Goal: Task Accomplishment & Management: Complete application form

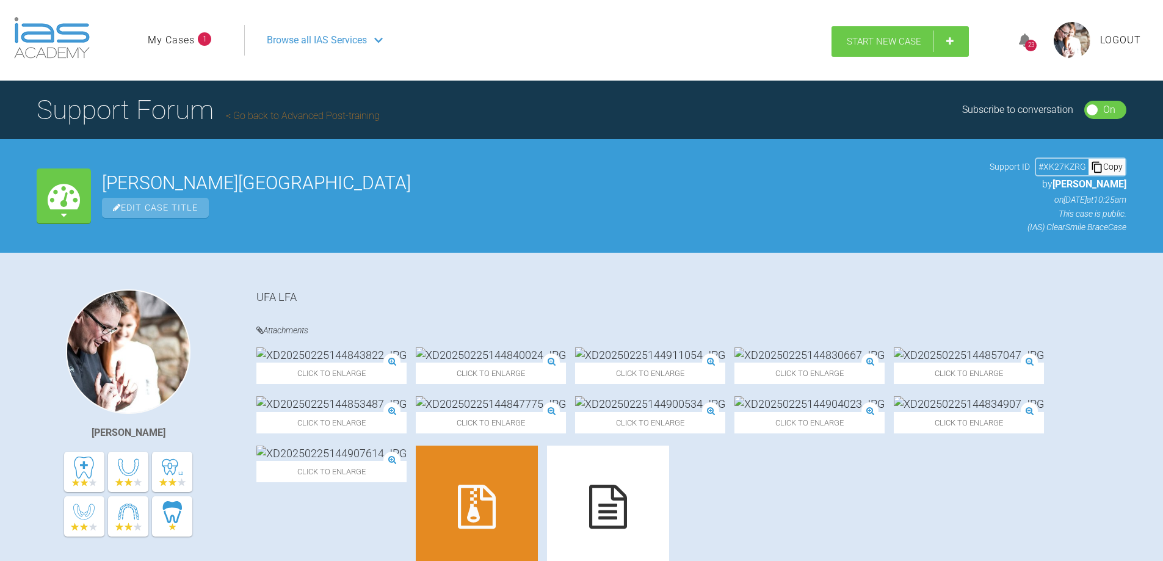
click at [906, 38] on span "Start New Case" at bounding box center [884, 41] width 74 height 11
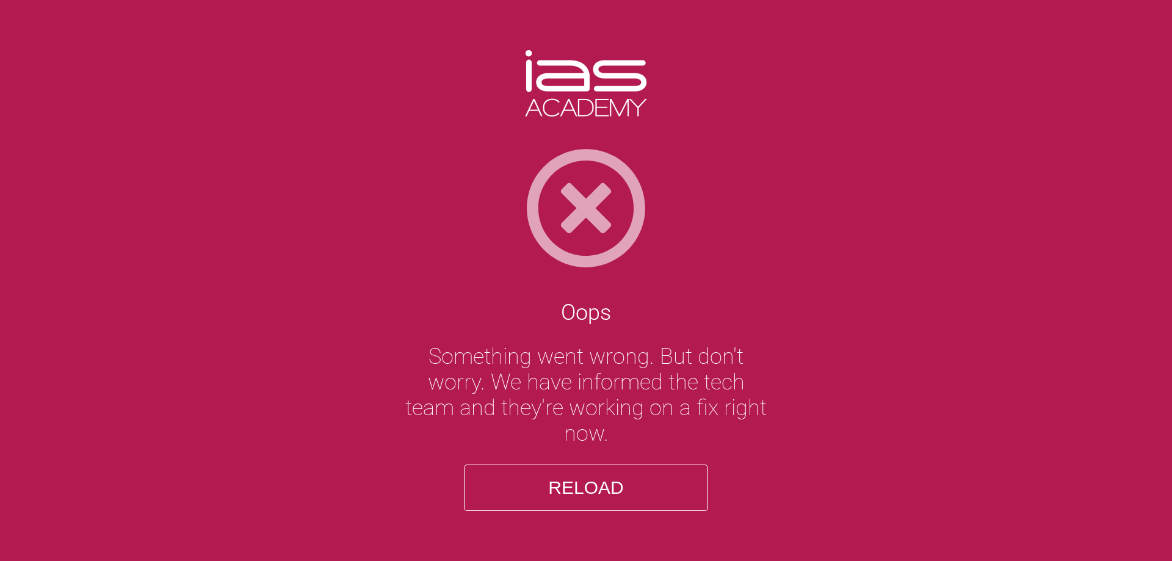
click at [596, 496] on button "Reload" at bounding box center [586, 487] width 244 height 46
click at [596, 489] on button "Reload" at bounding box center [586, 487] width 244 height 46
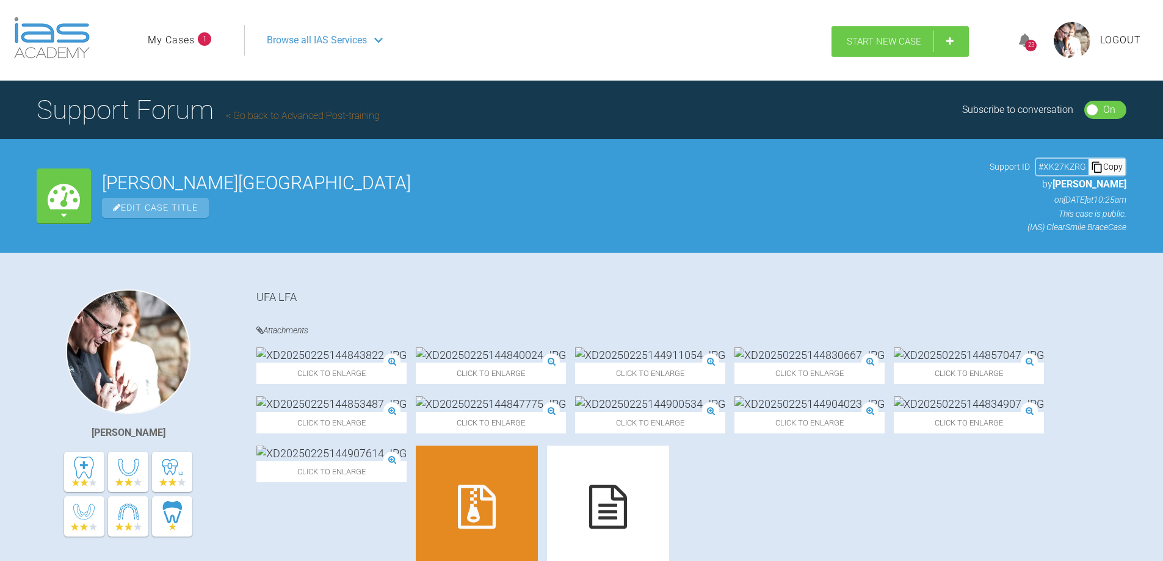
click at [911, 48] on link "Start New Case" at bounding box center [899, 41] width 137 height 31
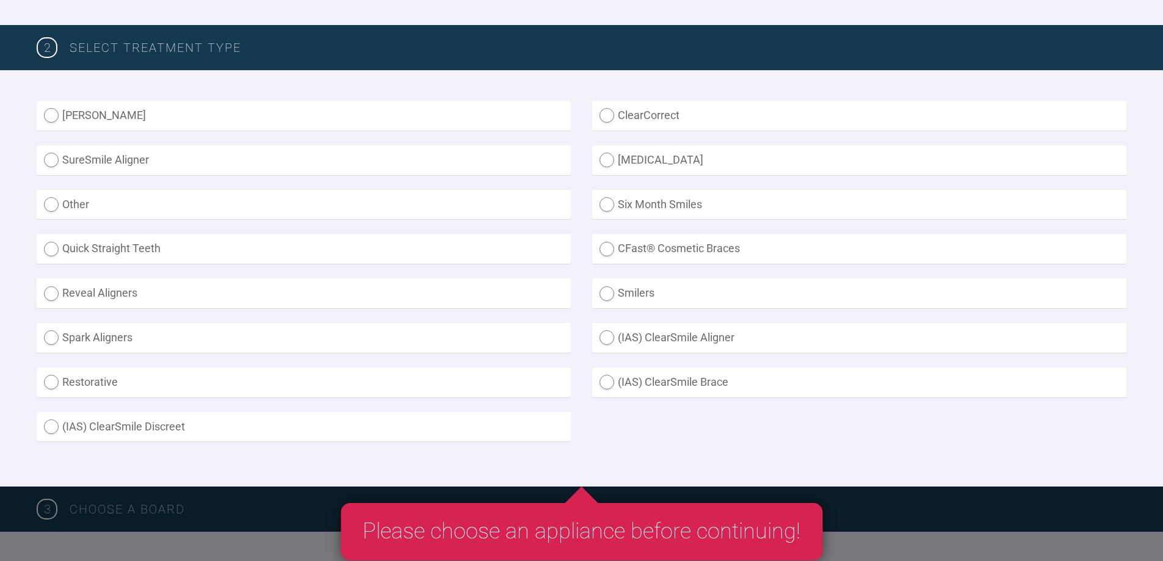
scroll to position [305, 0]
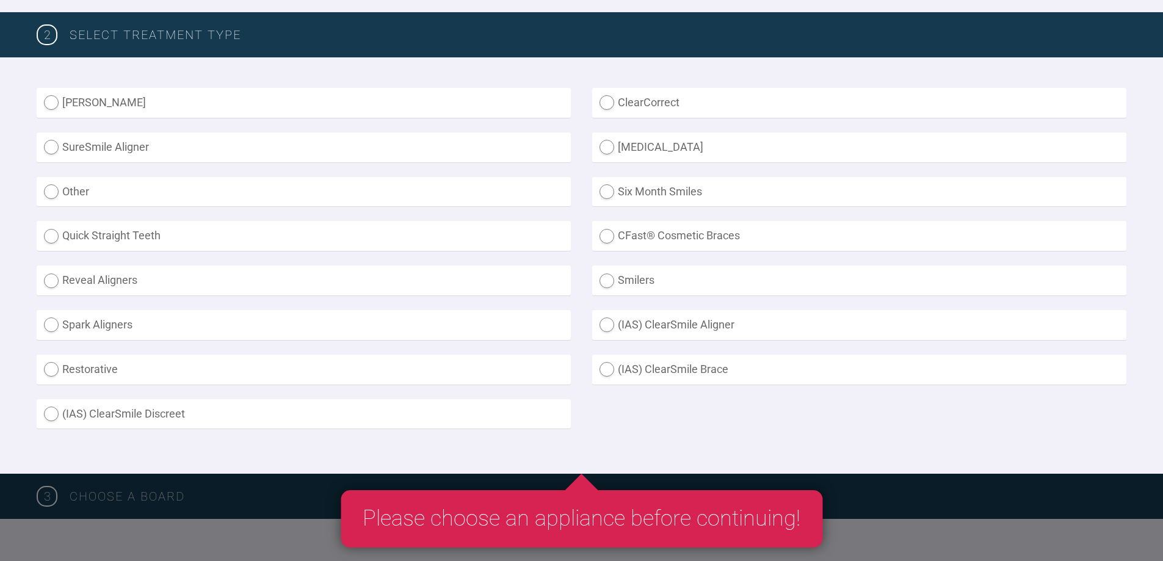
click at [623, 150] on label "Invisalign" at bounding box center [859, 147] width 534 height 30
radio input "true"
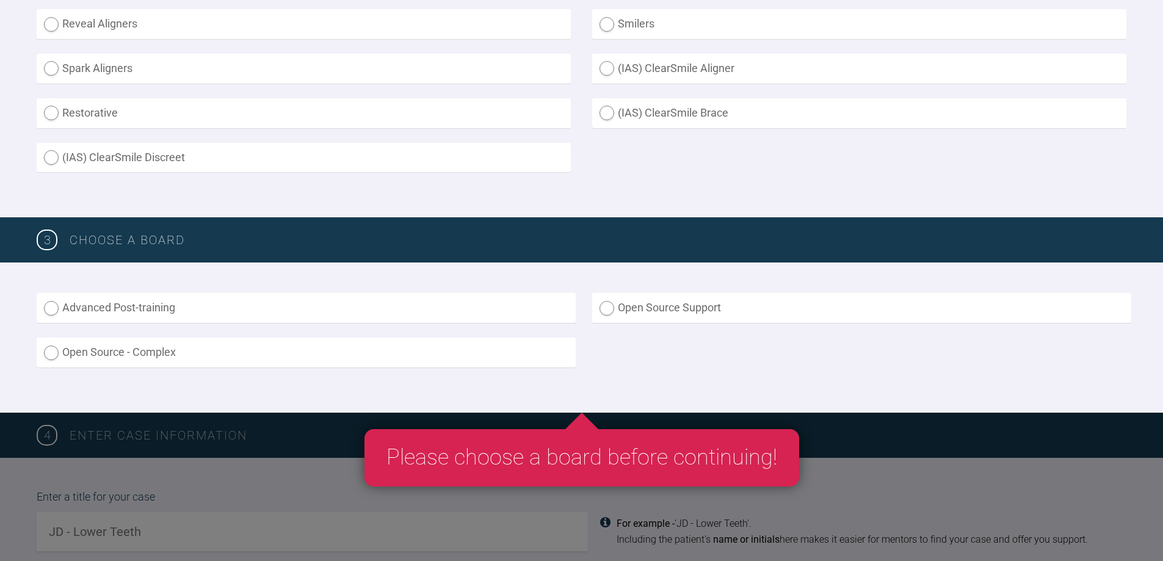
scroll to position [610, 0]
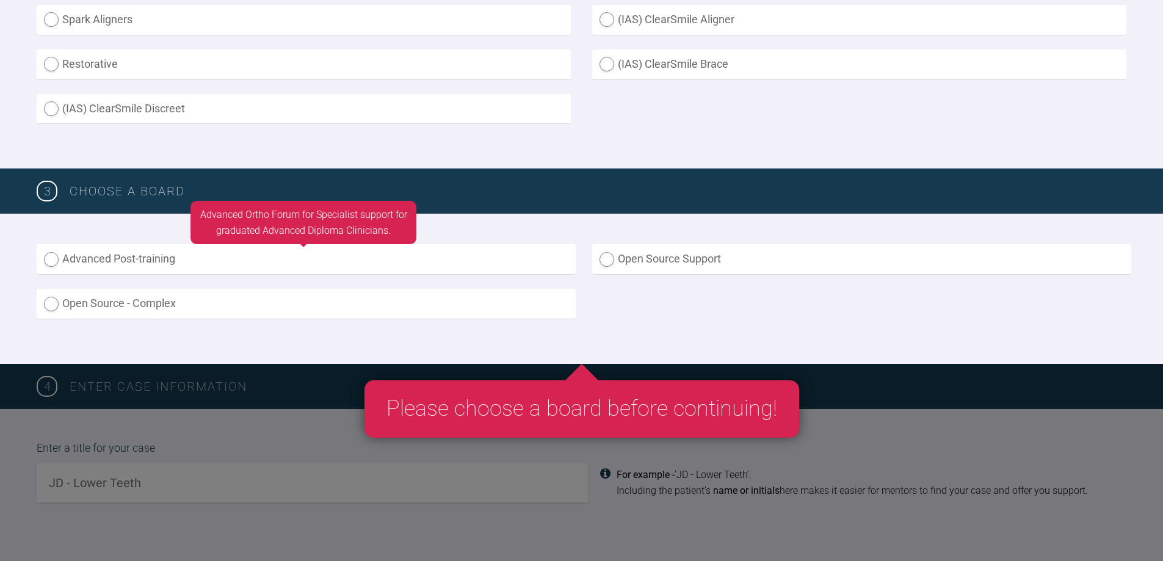
click at [48, 256] on label "Advanced Post-training" at bounding box center [306, 259] width 539 height 30
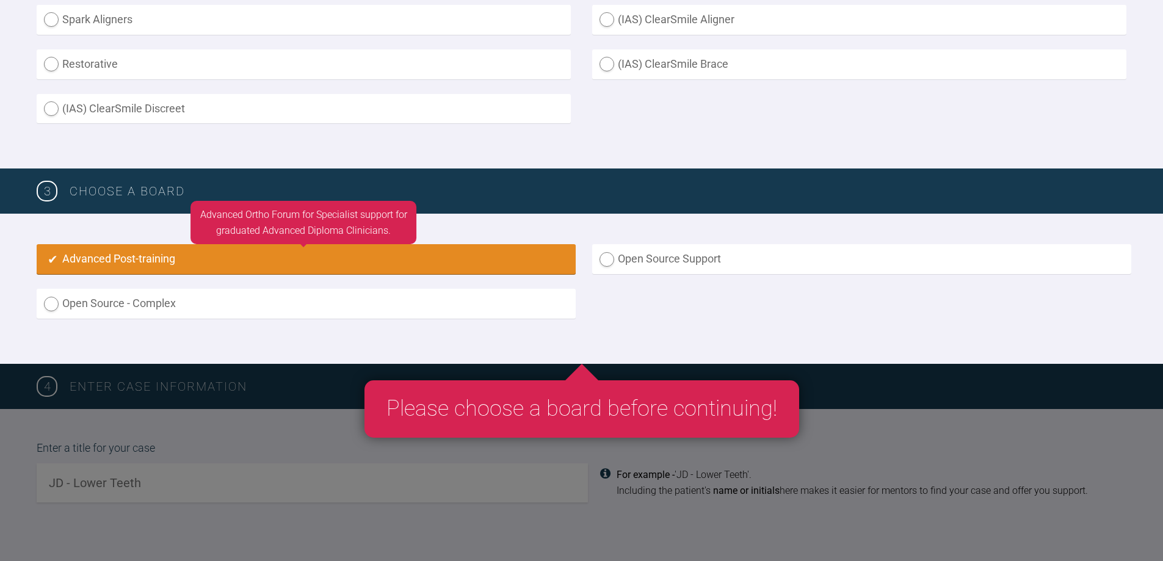
radio input "true"
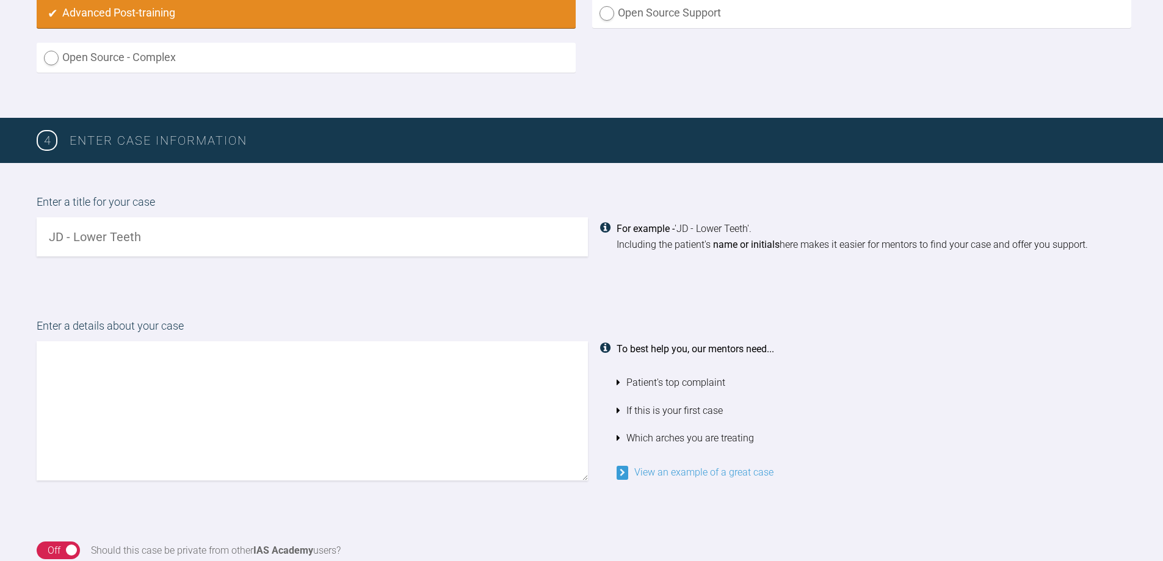
drag, startPoint x: 150, startPoint y: 233, endPoint x: 40, endPoint y: 233, distance: 109.9
click at [40, 233] on input "text" at bounding box center [312, 236] width 551 height 39
paste input "Name Dan Elliott"
type input "Name Dan Elliott"
click at [72, 366] on textarea at bounding box center [312, 410] width 551 height 139
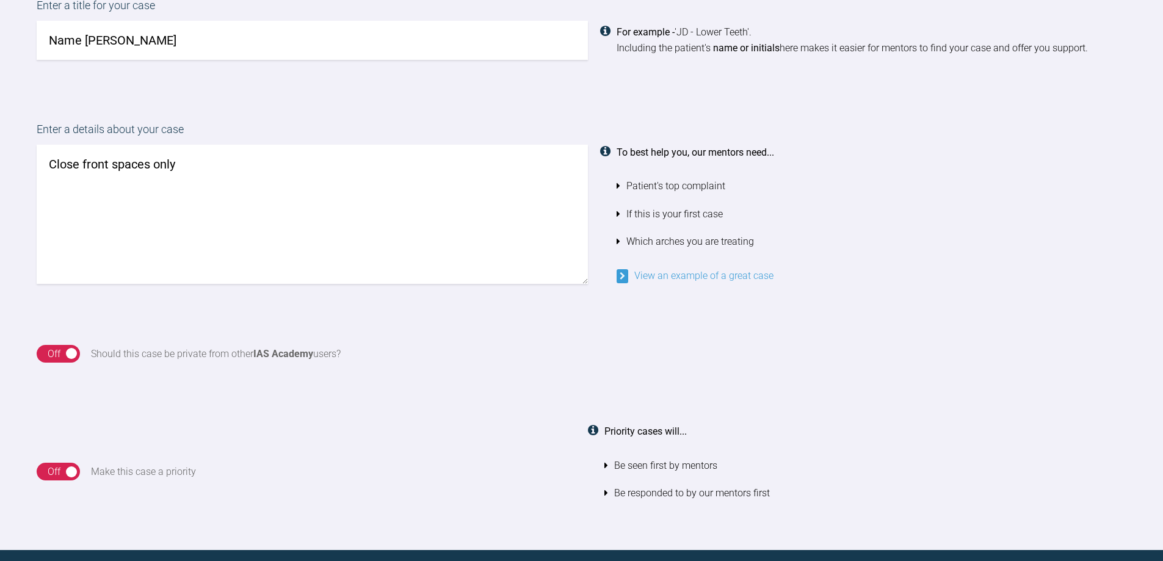
scroll to position [1161, 0]
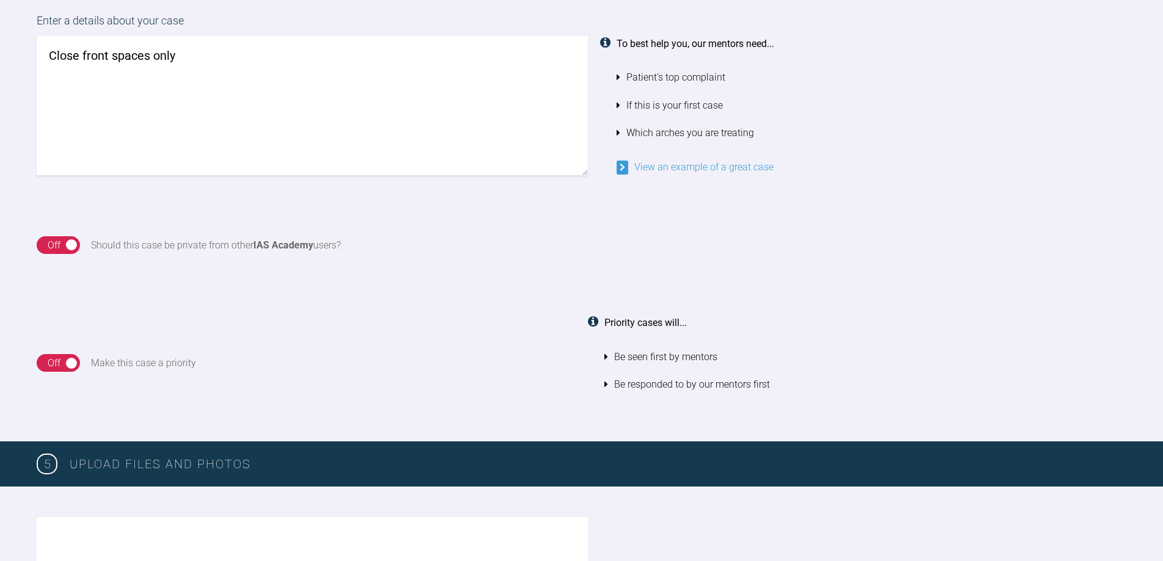
type textarea "Close front spaces only"
click at [55, 240] on div "Off" at bounding box center [54, 245] width 13 height 16
click at [56, 356] on div "Off" at bounding box center [54, 363] width 13 height 16
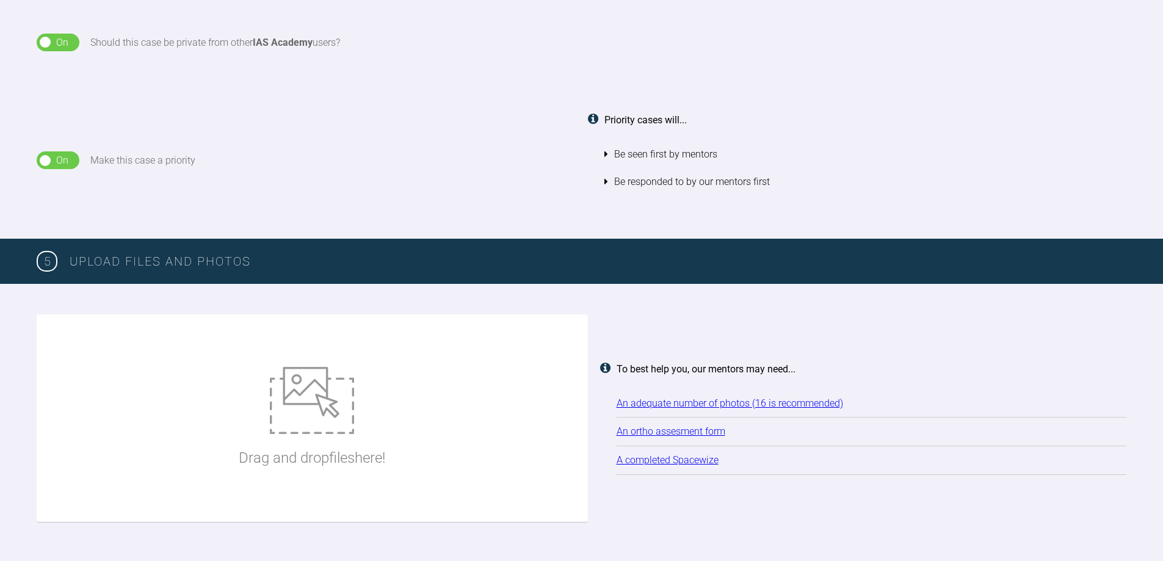
scroll to position [1406, 0]
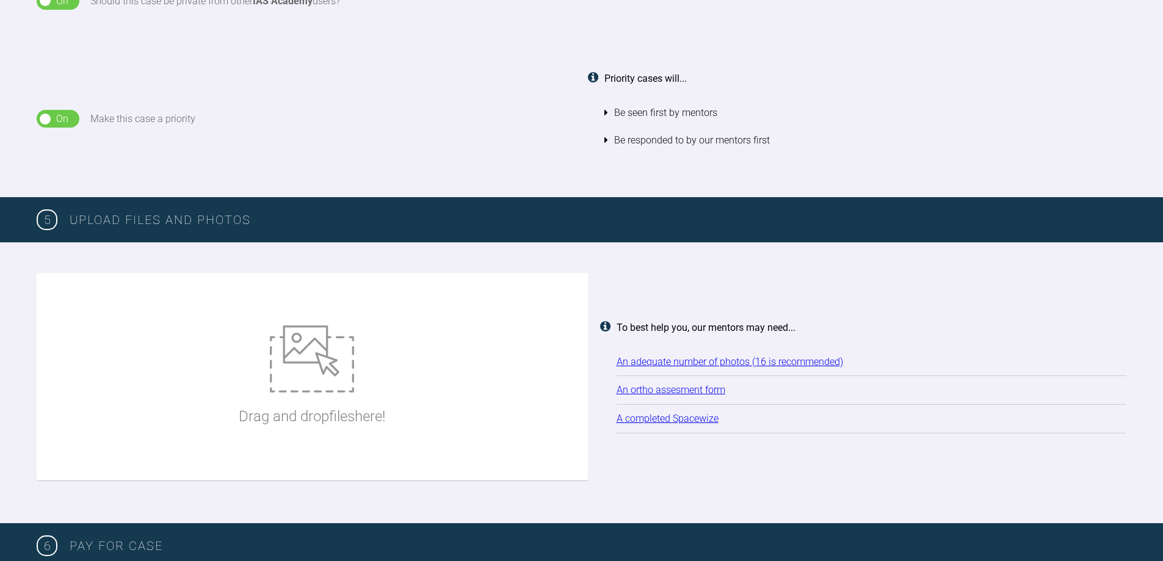
click at [323, 359] on img at bounding box center [312, 358] width 84 height 67
type input "C:\fakepath\P8190004.JPG"
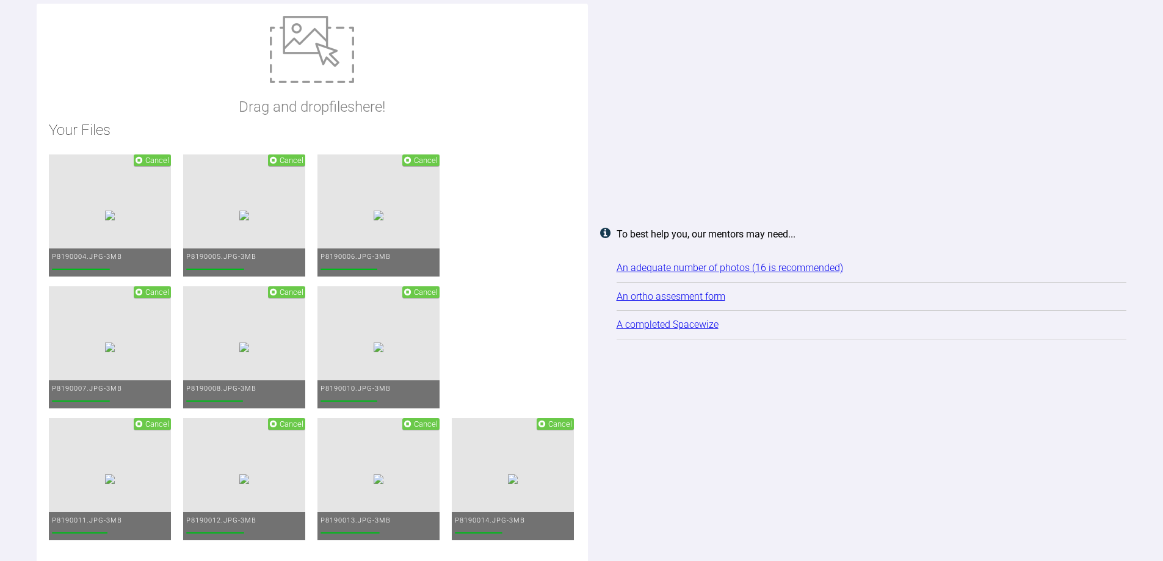
scroll to position [1528, 0]
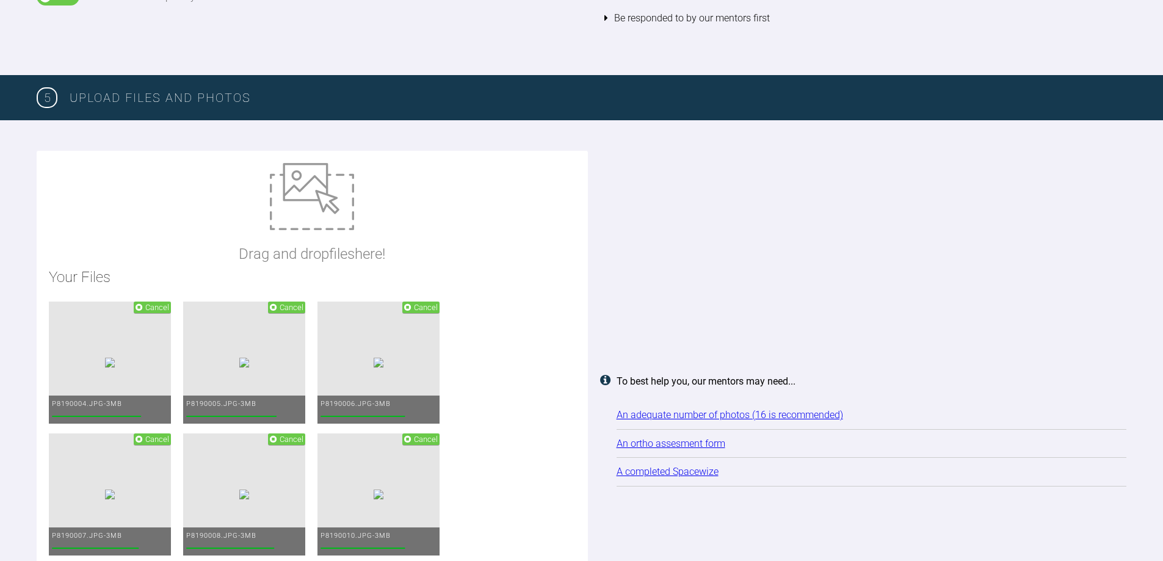
click at [300, 204] on img at bounding box center [312, 196] width 84 height 67
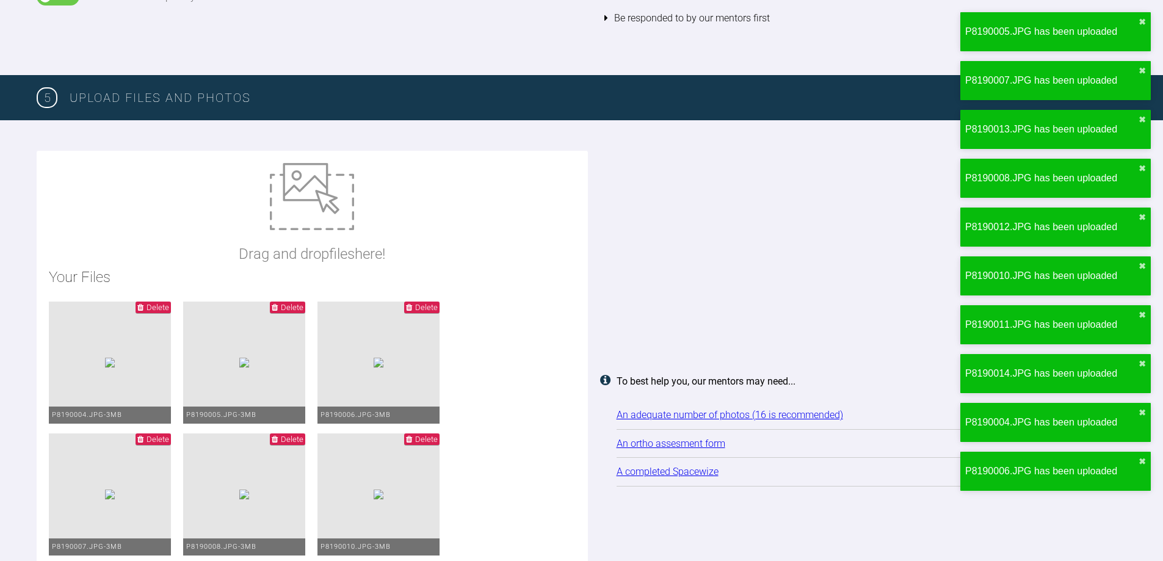
type input "C:\fakepath\P8190009.JPG"
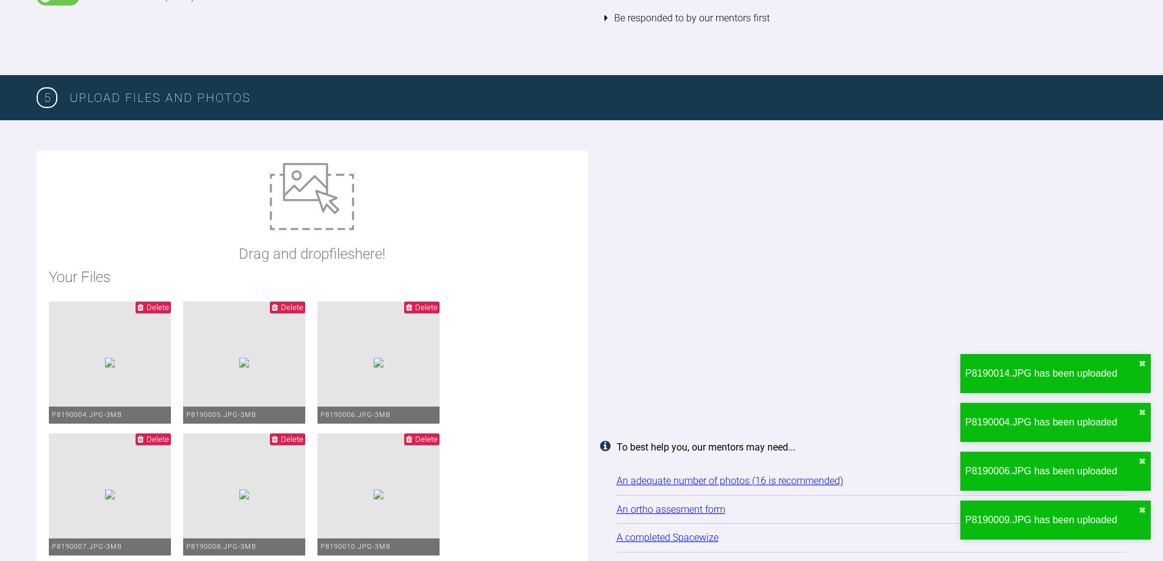
click at [330, 200] on img at bounding box center [312, 196] width 84 height 67
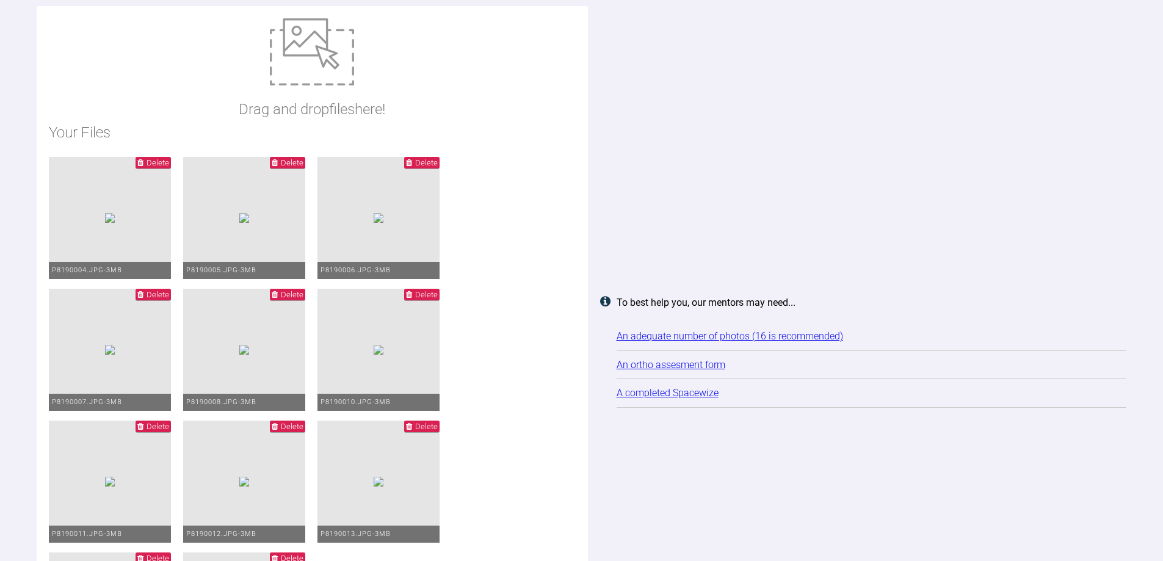
scroll to position [1639, 0]
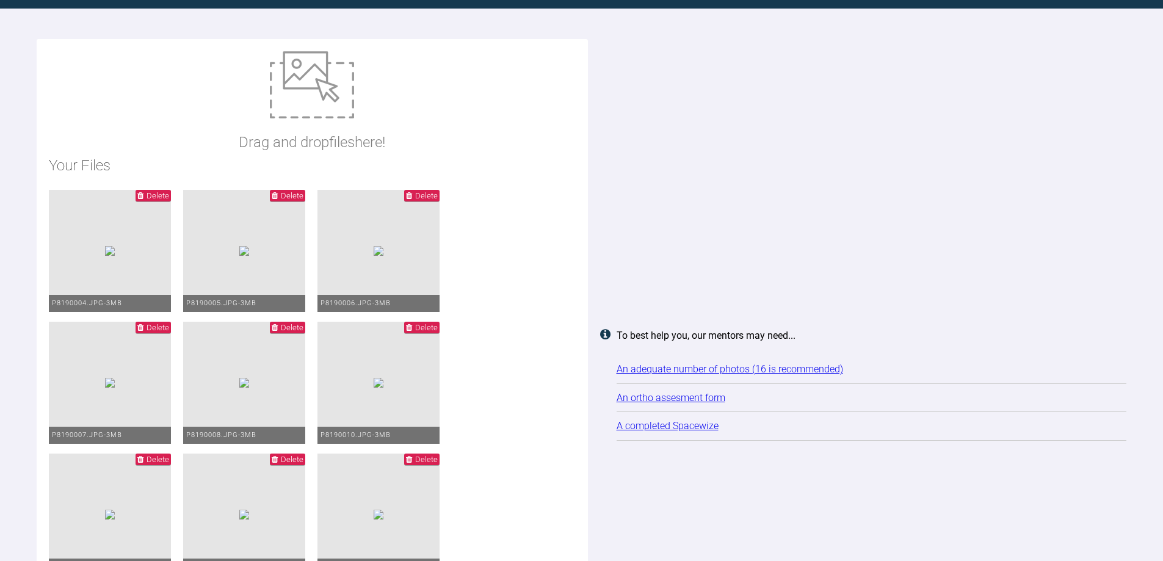
click at [325, 85] on img at bounding box center [312, 84] width 84 height 67
type input "C:\fakepath\EW - Name Dan Elliott.doc"
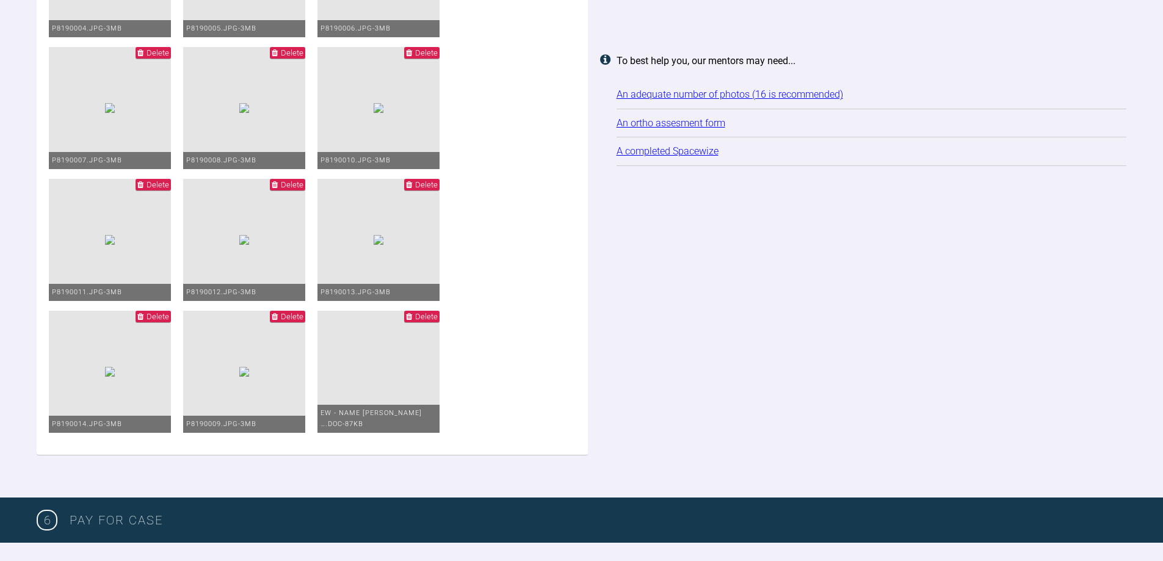
scroll to position [1822, 0]
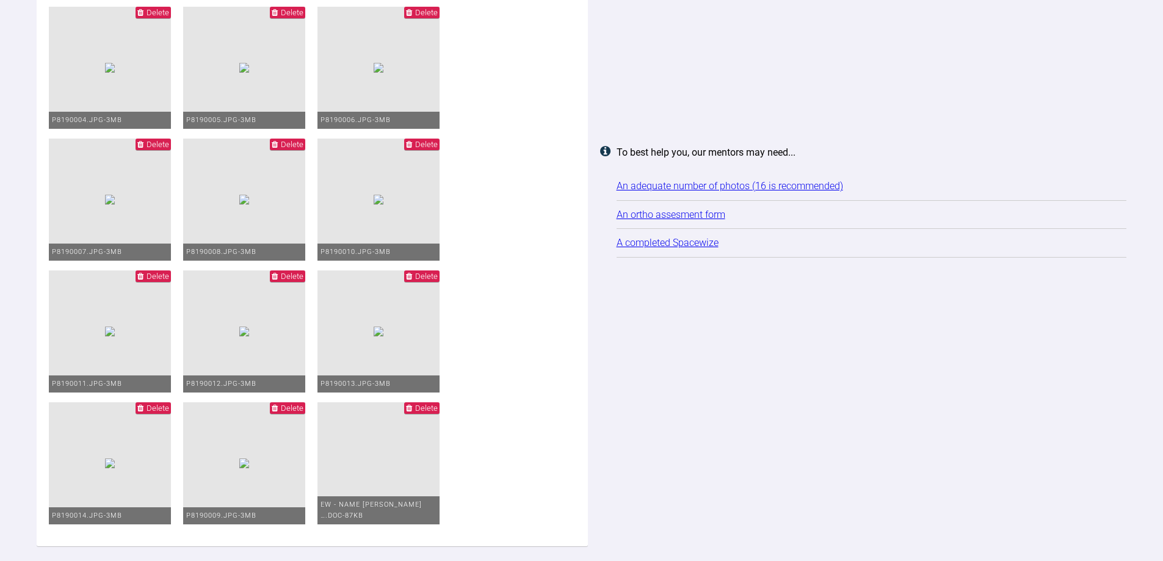
click at [555, 445] on ul "Delete P8190004.JPG - 3MB Delete P8190005.JPG - 3MB Delete P8190006.JPG - 3MB D…" at bounding box center [312, 270] width 527 height 527
type input "C:\fakepath\_images of_Mr_Dan_Elliott_(ELLIOT_D)_20250819_122915.zip"
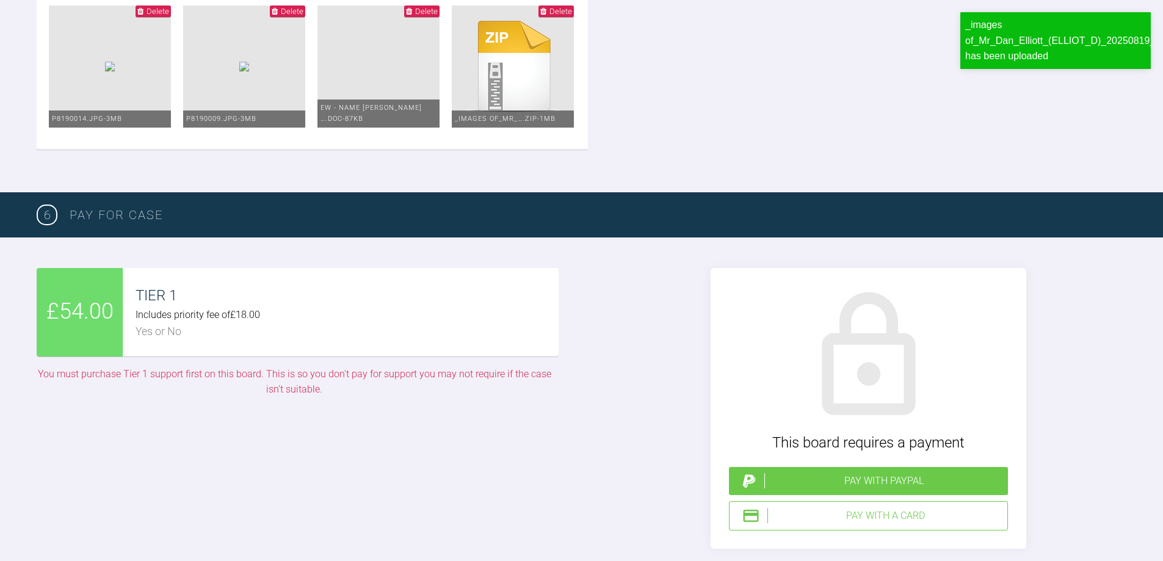
scroll to position [2311, 0]
